Goal: Check status: Check status

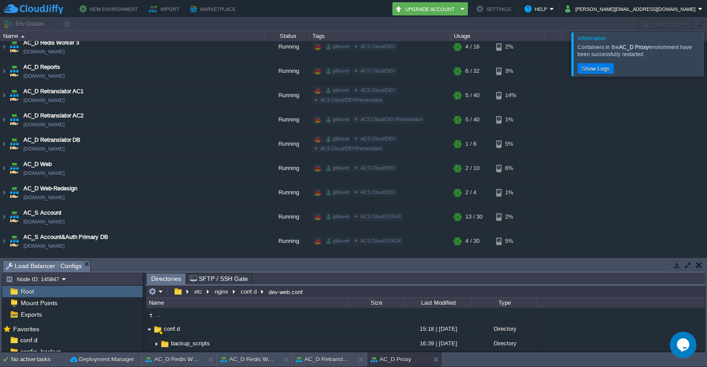
scroll to position [88, 0]
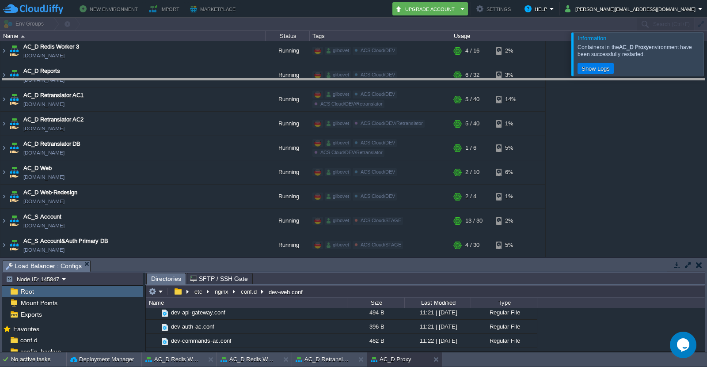
drag, startPoint x: 235, startPoint y: 262, endPoint x: 240, endPoint y: 80, distance: 182.2
click at [240, 80] on body "New Environment Import Marketplace Bonus $0.00 Upgrade Account Settings Help [P…" at bounding box center [353, 183] width 707 height 367
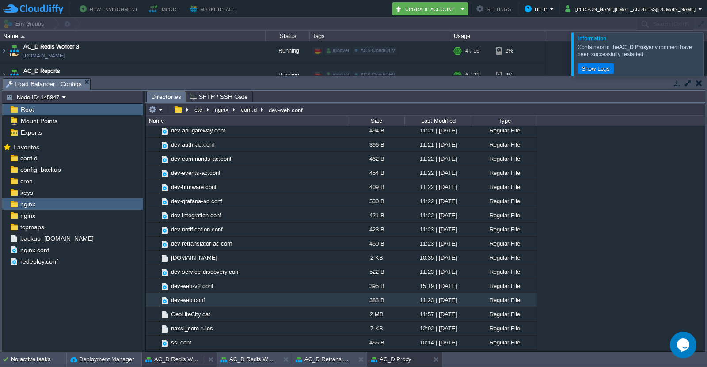
click at [178, 358] on button "AC_D Redis Worker 2" at bounding box center [173, 359] width 56 height 9
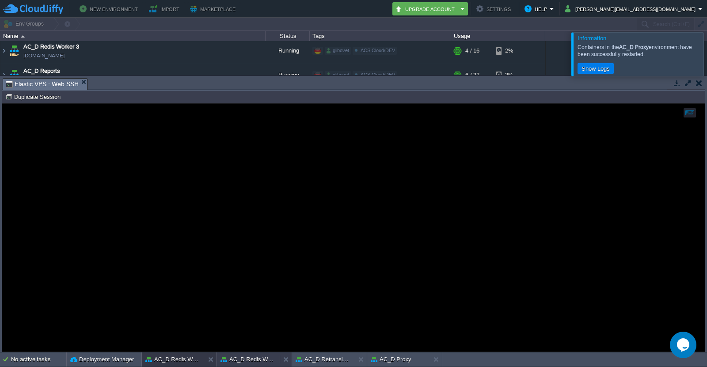
click at [248, 360] on button "AC_D Redis Worker 3" at bounding box center [249, 359] width 56 height 9
click at [324, 358] on button "AC_D Retranslator AC1" at bounding box center [324, 359] width 56 height 9
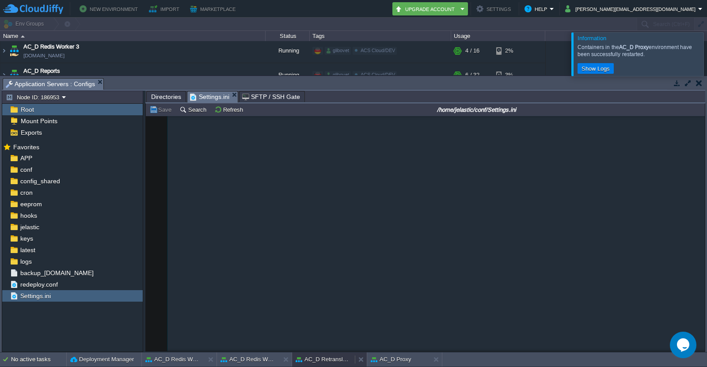
scroll to position [0, 0]
click at [185, 358] on button "AC_D Redis Worker 2" at bounding box center [173, 359] width 56 height 9
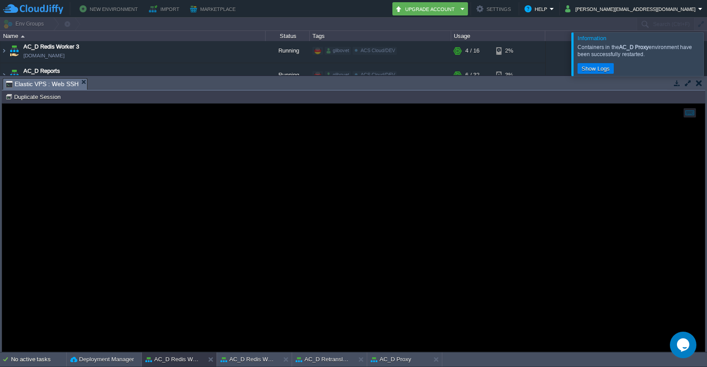
click at [707, 55] on div at bounding box center [718, 53] width 0 height 43
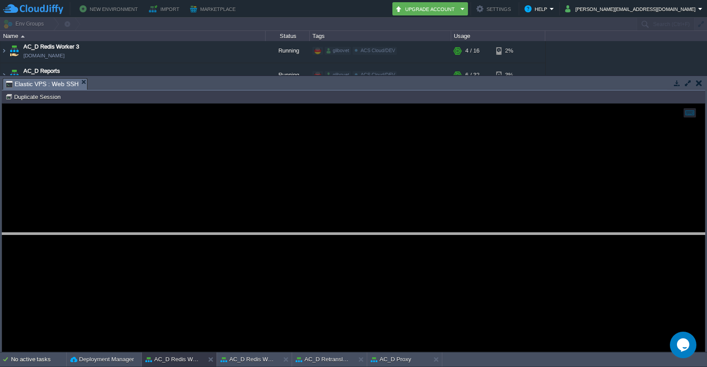
drag, startPoint x: 107, startPoint y: 84, endPoint x: 103, endPoint y: 238, distance: 154.8
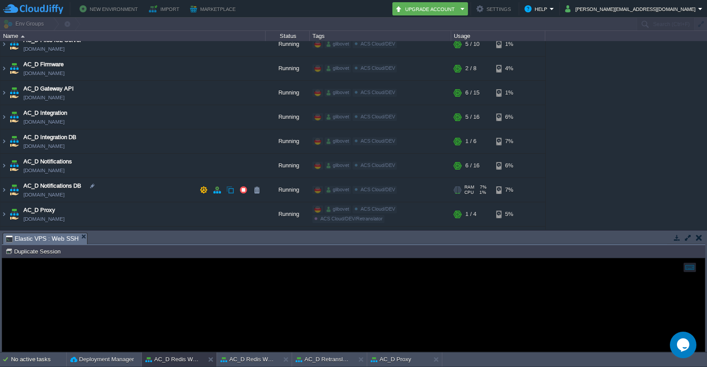
scroll to position [486, 0]
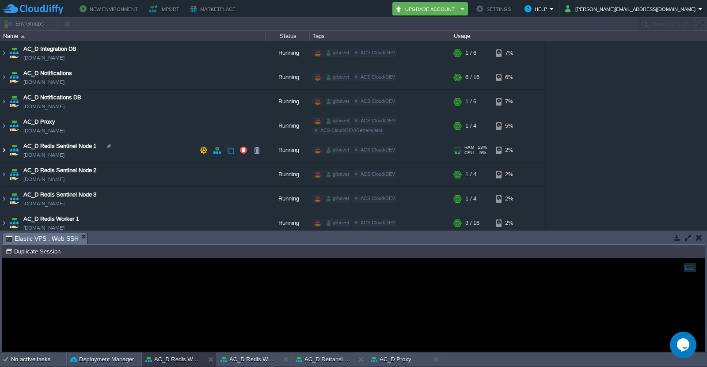
click at [4, 151] on img at bounding box center [3, 150] width 7 height 24
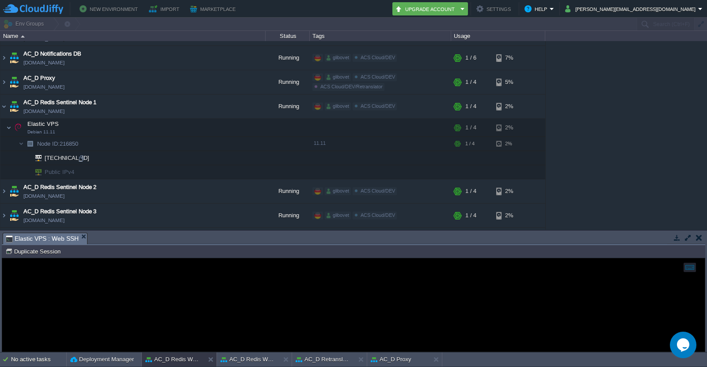
scroll to position [530, 0]
click at [83, 158] on div at bounding box center [81, 158] width 8 height 8
click at [8, 106] on td "AC_D Redis Sentinel Node 1 [DOMAIN_NAME]" at bounding box center [132, 106] width 265 height 24
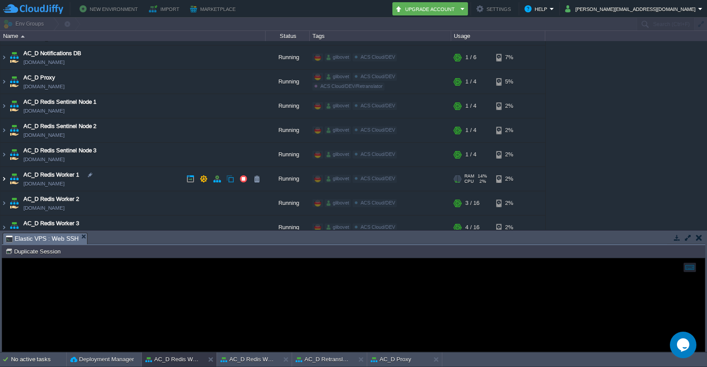
click at [3, 180] on img at bounding box center [3, 179] width 7 height 24
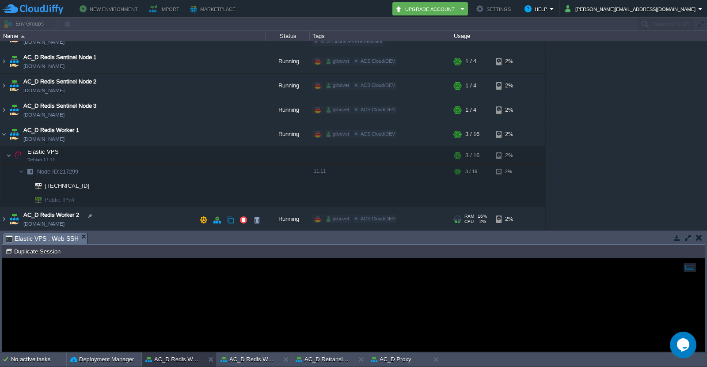
scroll to position [575, 0]
click at [83, 187] on div at bounding box center [84, 187] width 8 height 8
type input "[TECHNICAL_ID]"
click at [654, 124] on div "AC Dev&Prod Shared Storage [DOMAIN_NAME] Running glibovet ACS Cloud/DEV ACS Clo…" at bounding box center [353, 135] width 707 height 189
